Goal: Information Seeking & Learning: Learn about a topic

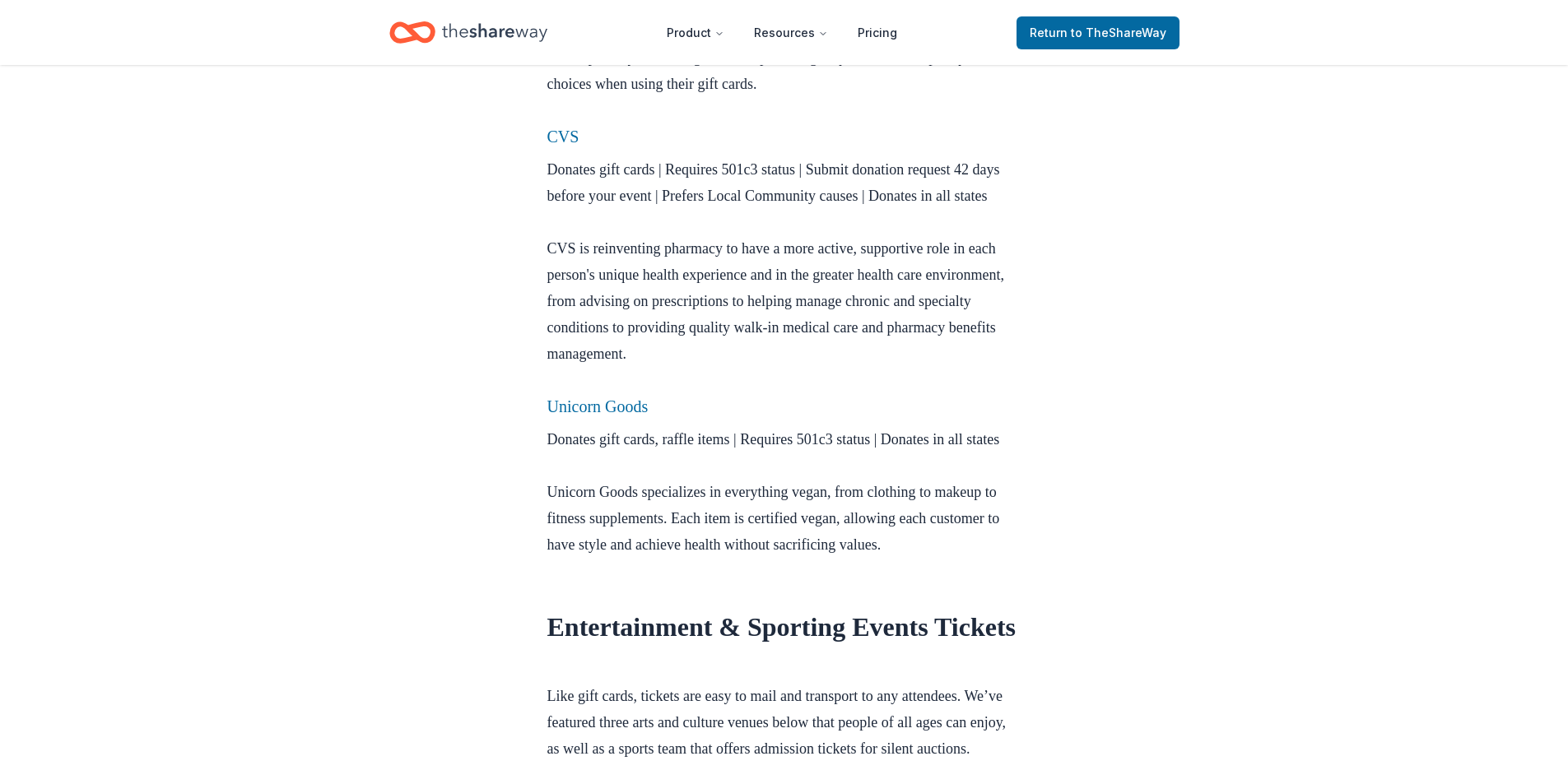
scroll to position [1152, 0]
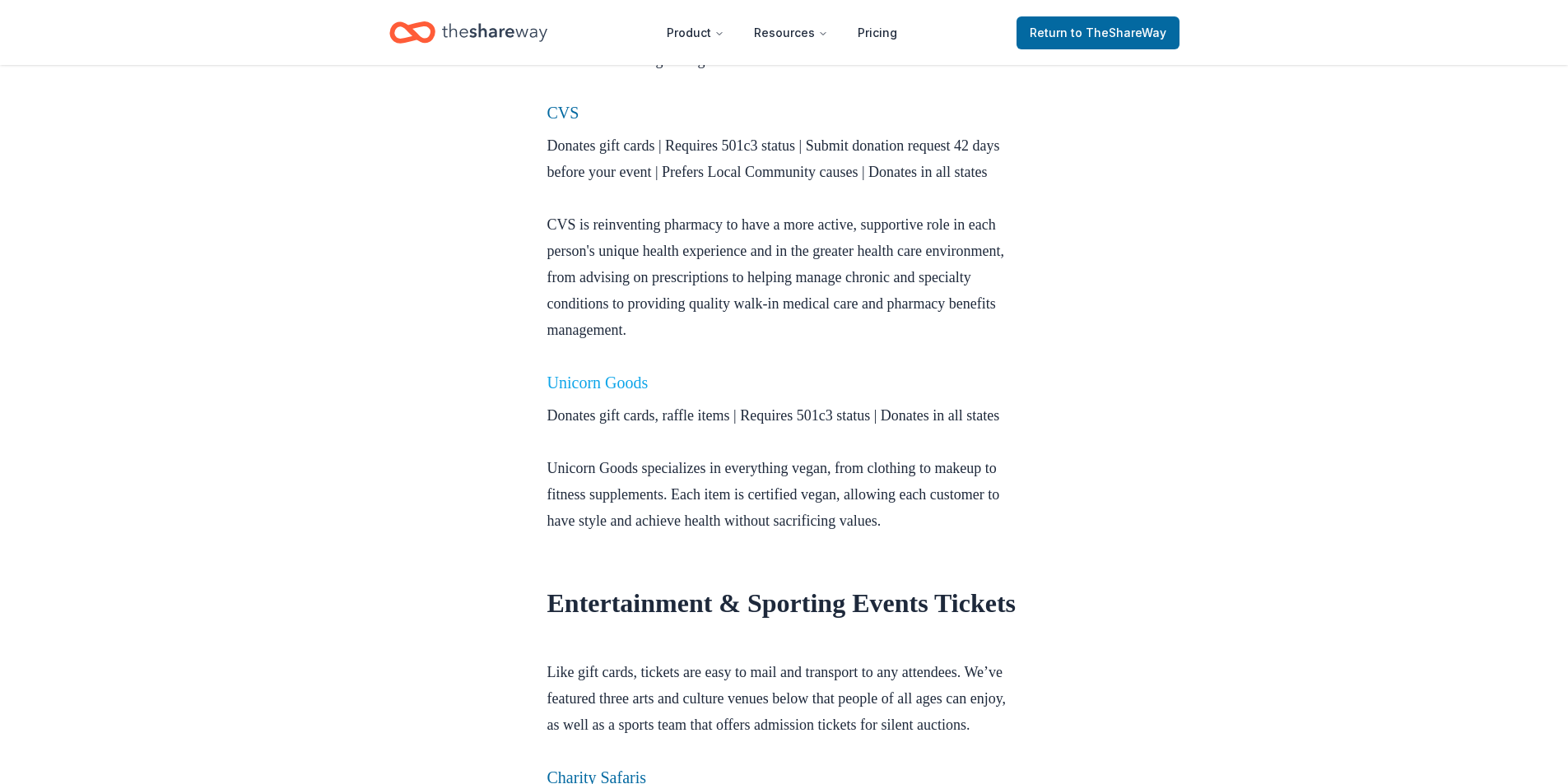
click at [603, 392] on link "Unicorn Goods" at bounding box center [598, 383] width 101 height 18
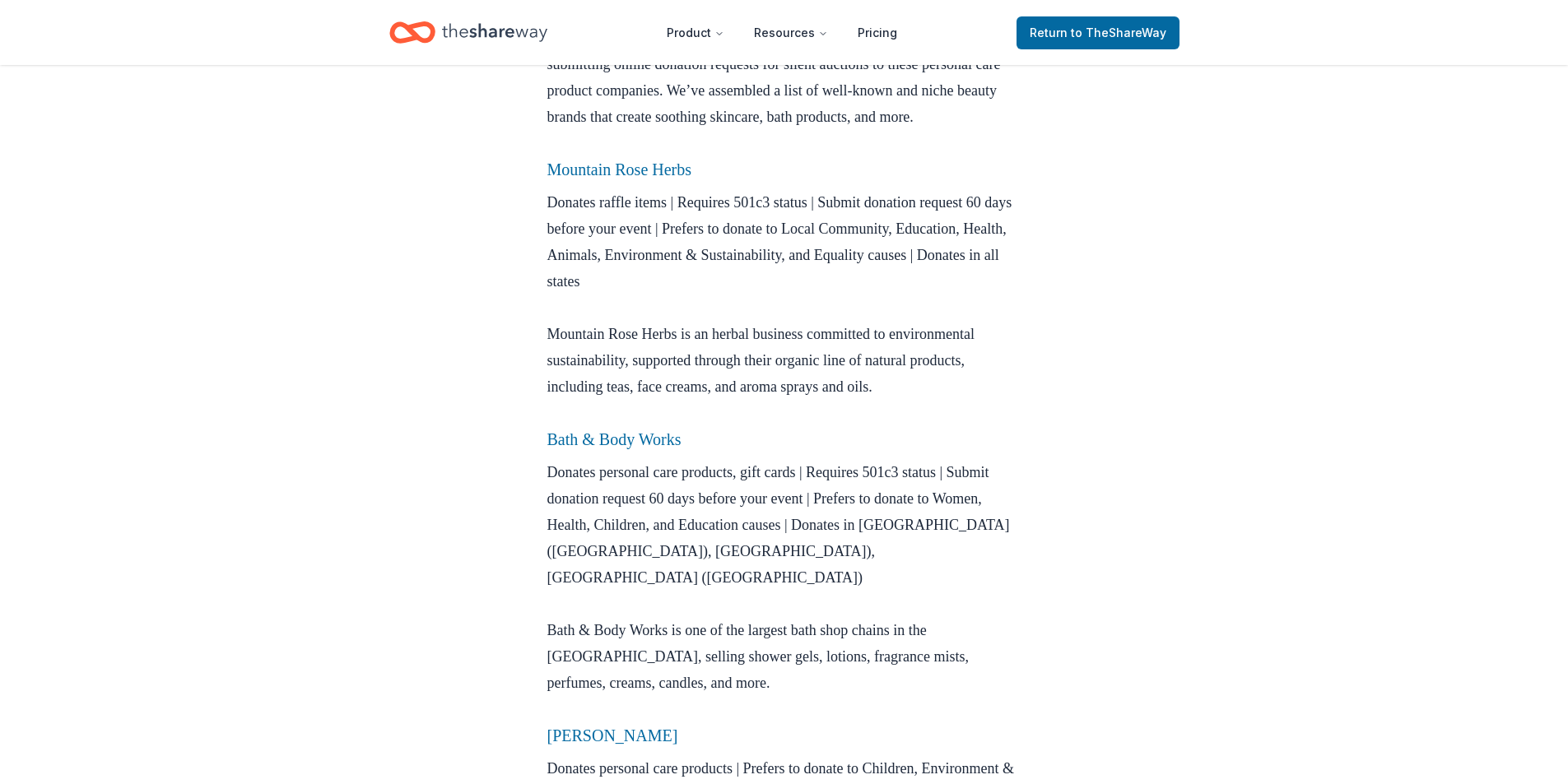
scroll to position [5911, 0]
